Goal: Task Accomplishment & Management: Manage account settings

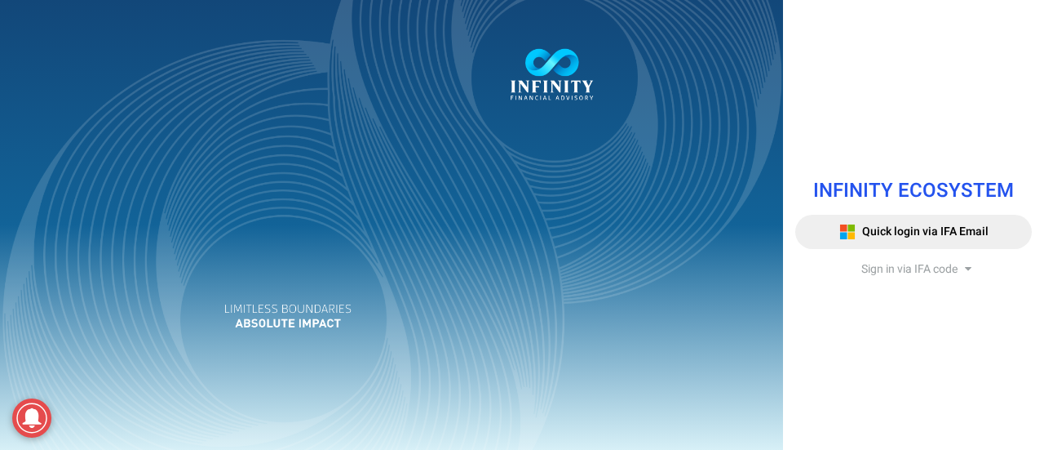
click at [904, 263] on span "Sign in via IFA code" at bounding box center [910, 268] width 96 height 17
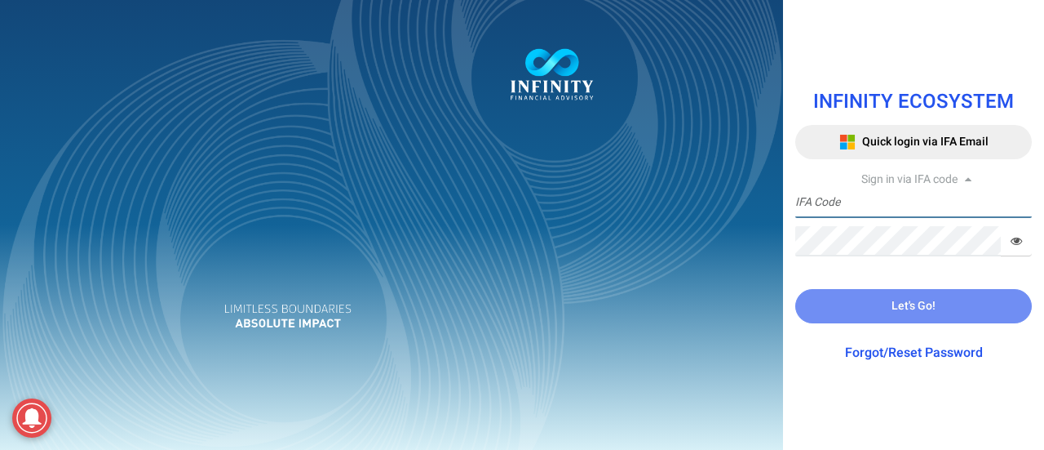
click at [894, 212] on input "text" at bounding box center [914, 203] width 237 height 30
type input "IFA0113"
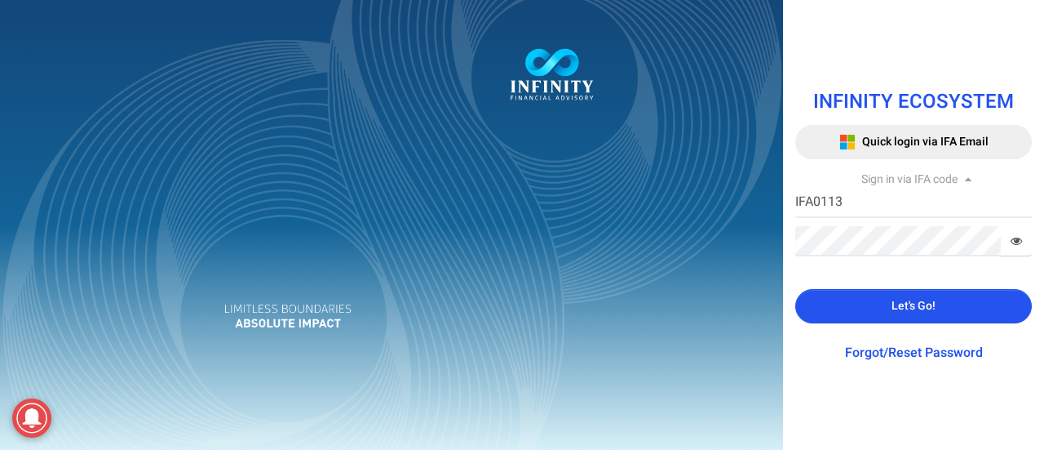
click at [876, 304] on button "Let's Go!" at bounding box center [914, 306] width 237 height 34
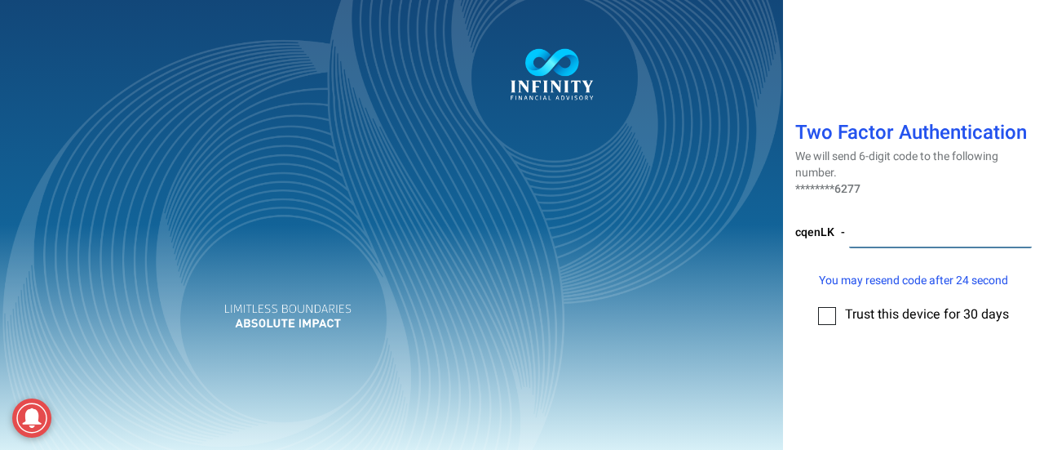
click at [879, 239] on input "number" at bounding box center [940, 233] width 183 height 30
type input "807499"
